Goal: Information Seeking & Learning: Learn about a topic

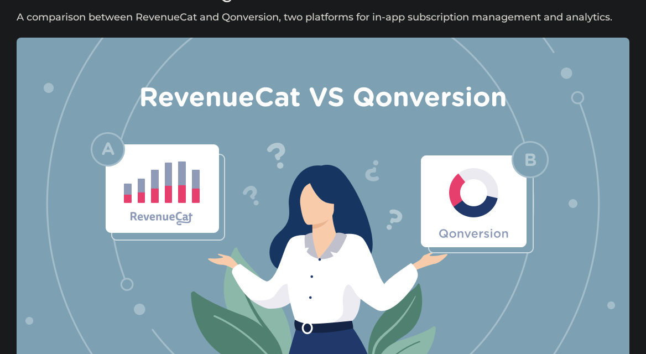
scroll to position [188, 0]
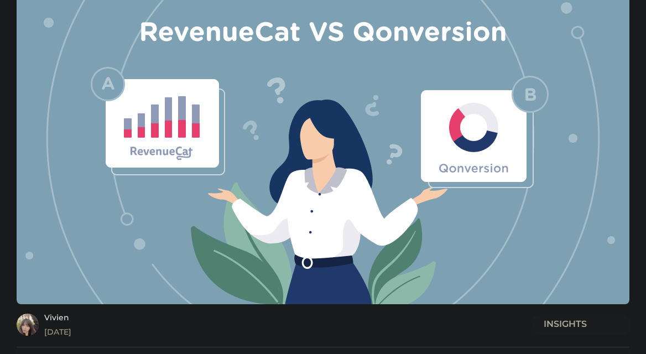
click at [403, 201] on img at bounding box center [323, 138] width 613 height 332
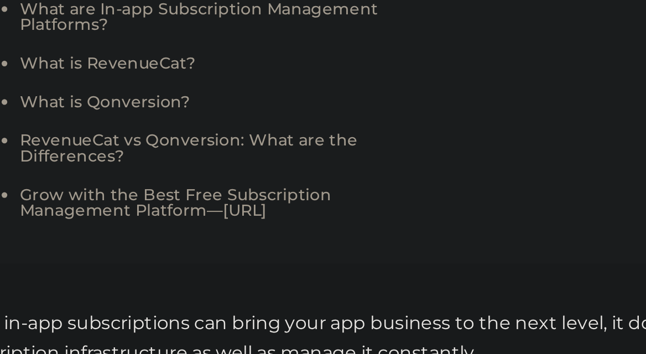
scroll to position [402, 0]
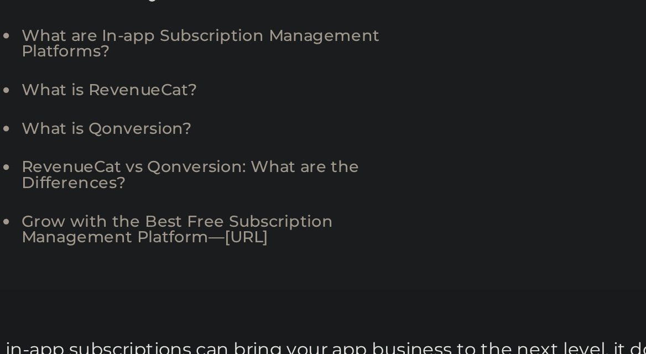
click at [90, 252] on link "RevenueCat vs Qonversion: What are the Differences?" at bounding box center [135, 250] width 165 height 18
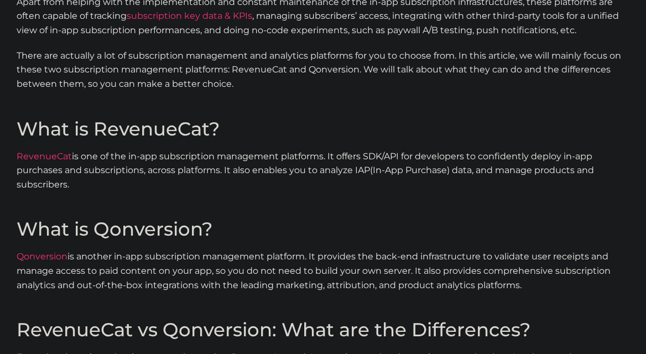
scroll to position [884, 0]
